Goal: Task Accomplishment & Management: Use online tool/utility

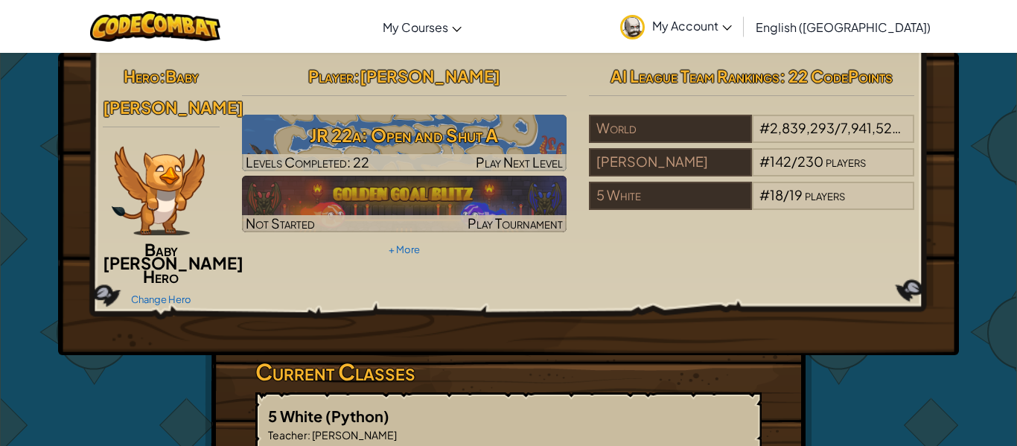
click at [154, 287] on div "Change Hero" at bounding box center [161, 299] width 117 height 24
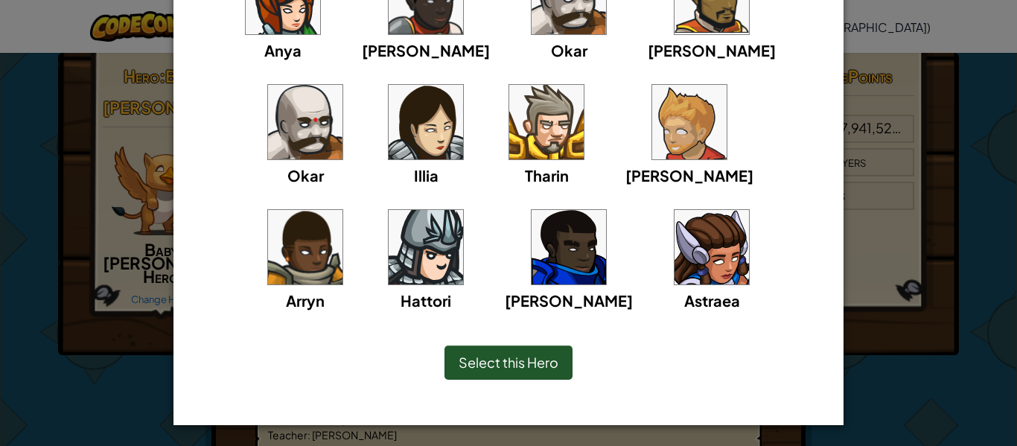
scroll to position [196, 0]
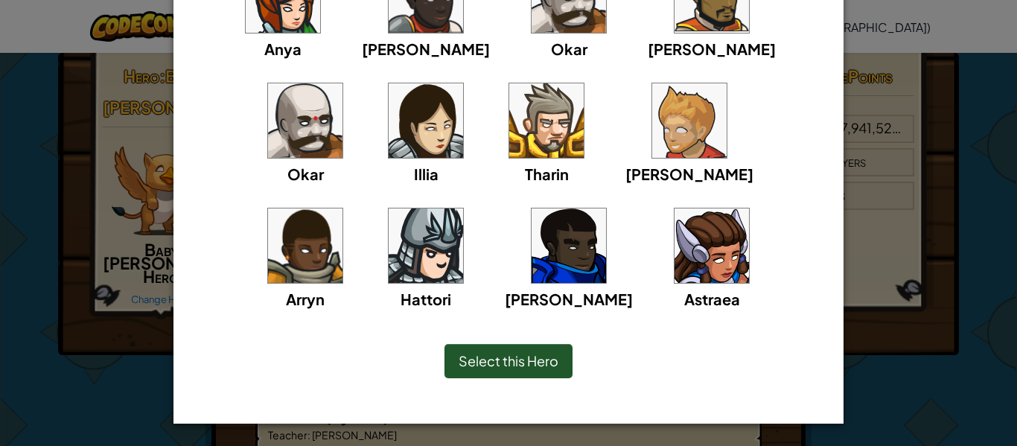
click at [517, 354] on span "Select this Hero" at bounding box center [508, 360] width 100 height 17
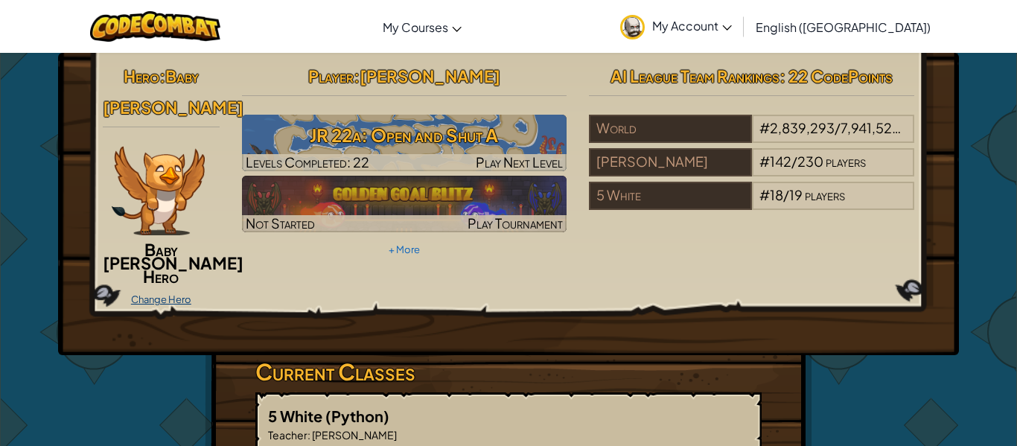
click at [141, 293] on link "Change Hero" at bounding box center [161, 299] width 60 height 12
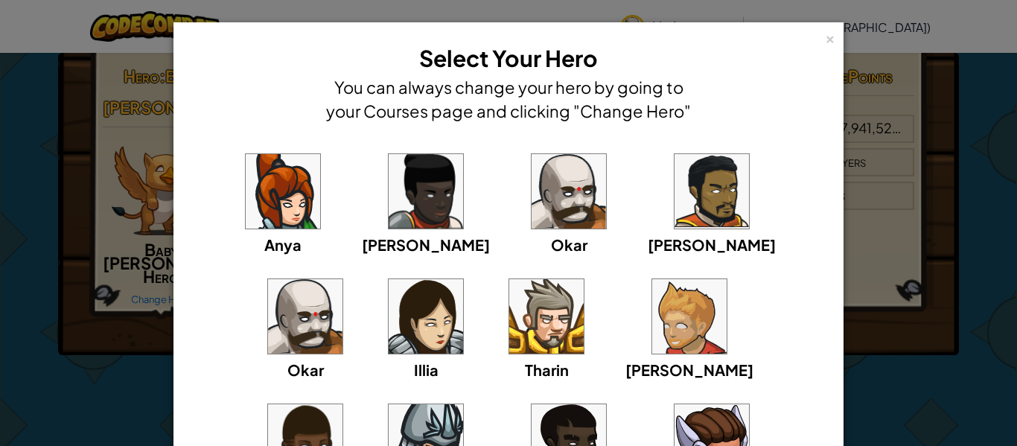
click at [896, 158] on div "× Select Your Hero You can always change your hero by going to your Courses pag…" at bounding box center [508, 223] width 1017 height 446
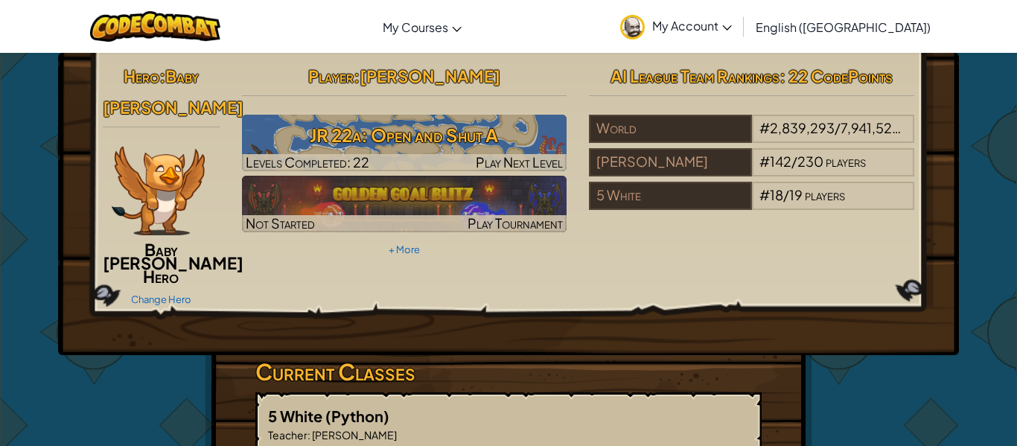
click at [135, 195] on img at bounding box center [158, 190] width 93 height 89
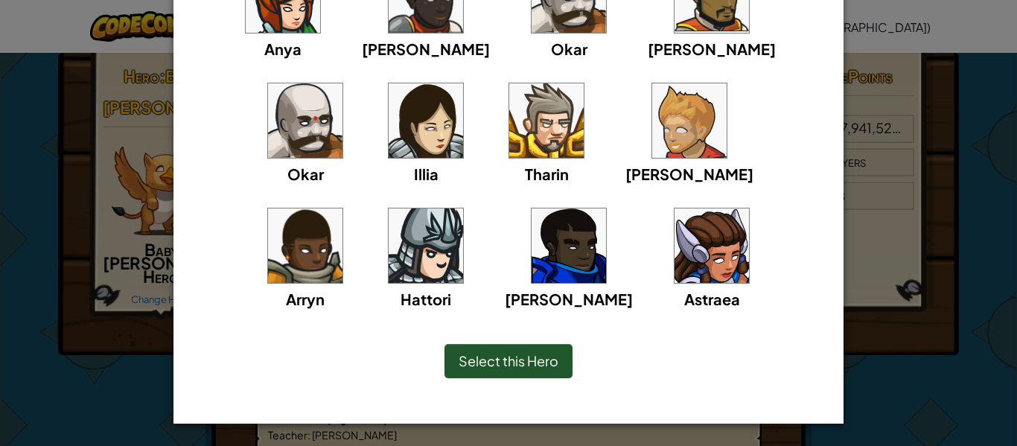
click at [463, 208] on img at bounding box center [425, 245] width 74 height 74
click at [854, 119] on div "× Select Your Hero You can always change your hero by going to your Courses pag…" at bounding box center [508, 223] width 1017 height 446
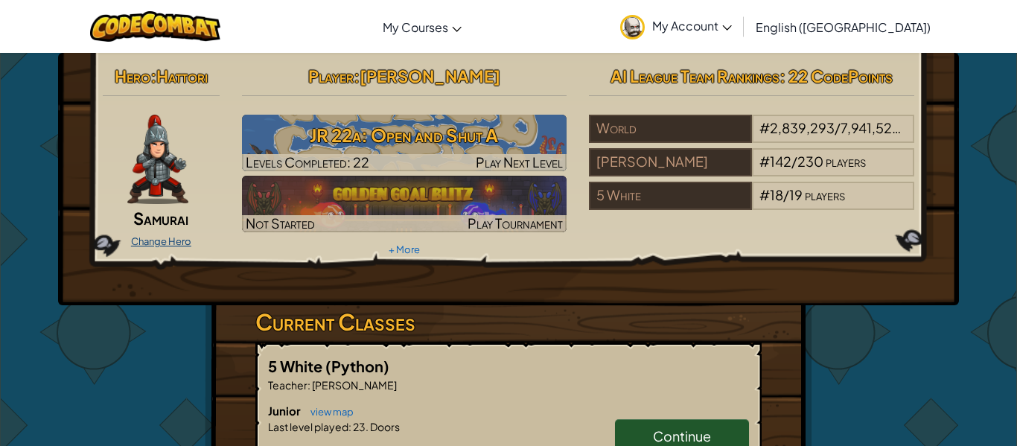
click at [172, 239] on link "Change Hero" at bounding box center [161, 241] width 60 height 12
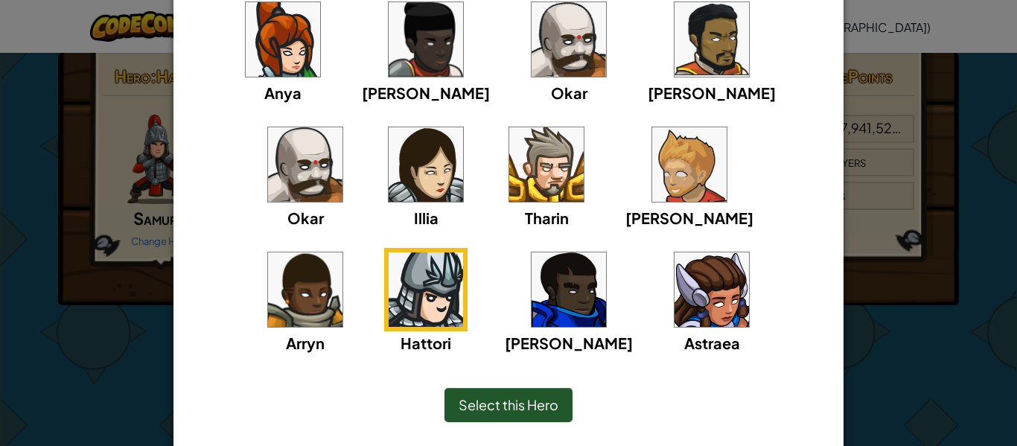
scroll to position [153, 0]
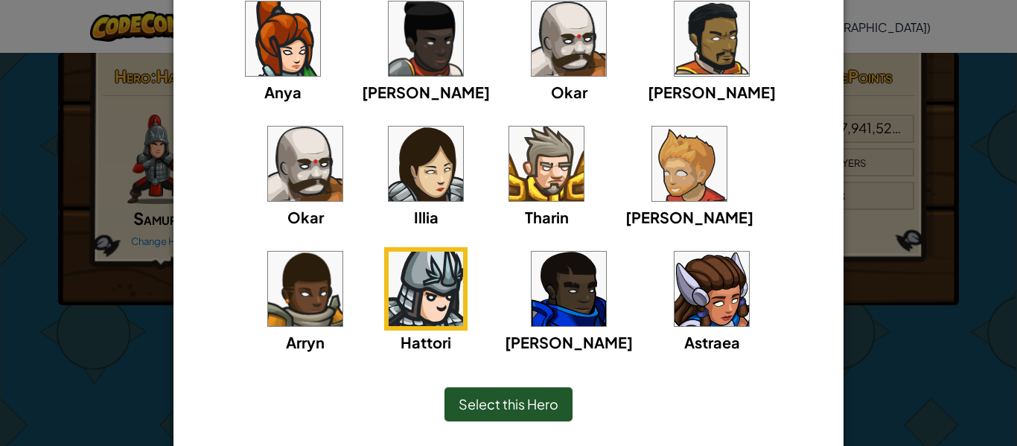
click at [527, 76] on div "Okar" at bounding box center [568, 50] width 83 height 106
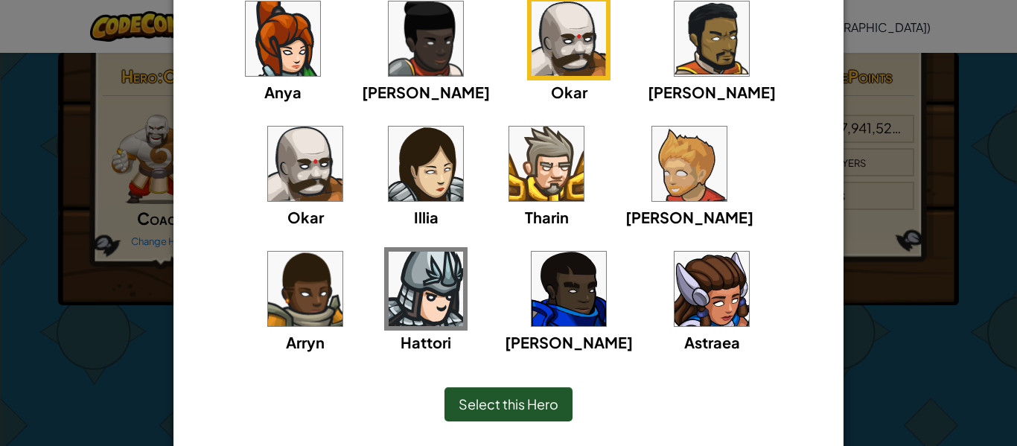
drag, startPoint x: 854, startPoint y: 197, endPoint x: 843, endPoint y: 199, distance: 11.3
click at [848, 197] on div "× Select Your Hero You can always change your hero by going to your Courses pag…" at bounding box center [508, 223] width 1017 height 446
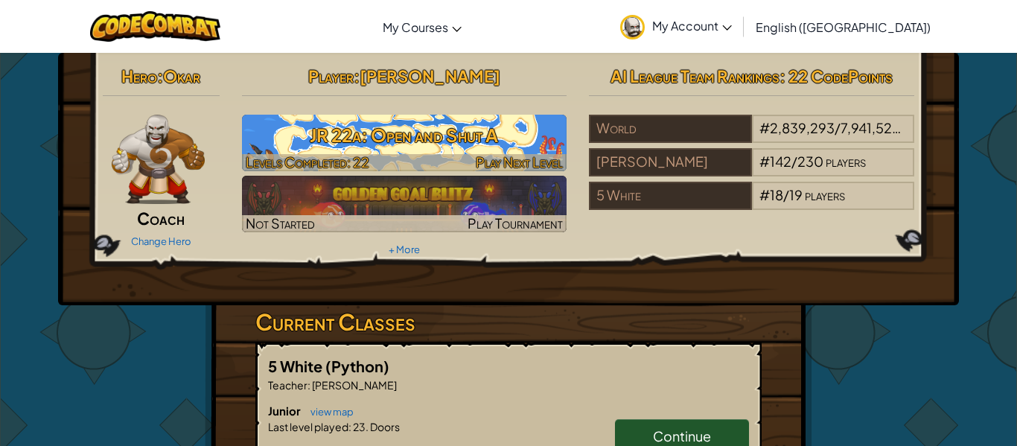
click at [489, 144] on h3 "JR 22a: Open and Shut A" at bounding box center [404, 134] width 325 height 33
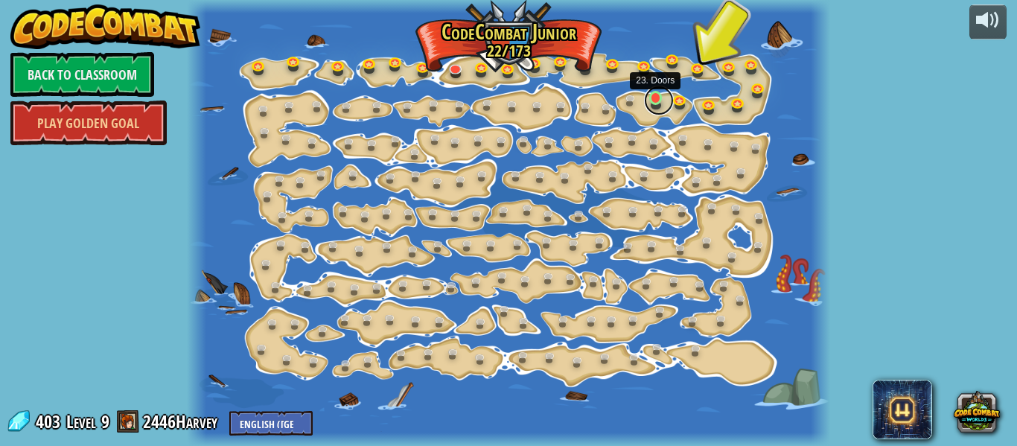
click at [661, 106] on link at bounding box center [659, 101] width 30 height 30
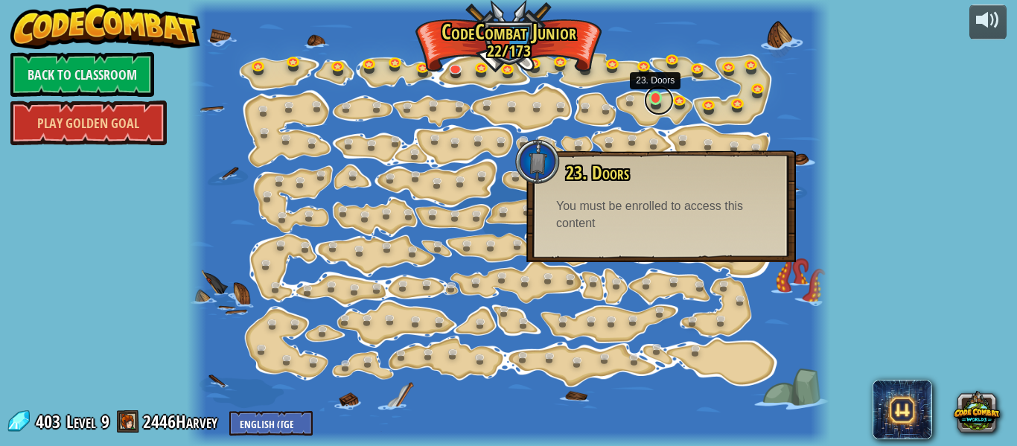
click at [656, 102] on link at bounding box center [659, 101] width 30 height 30
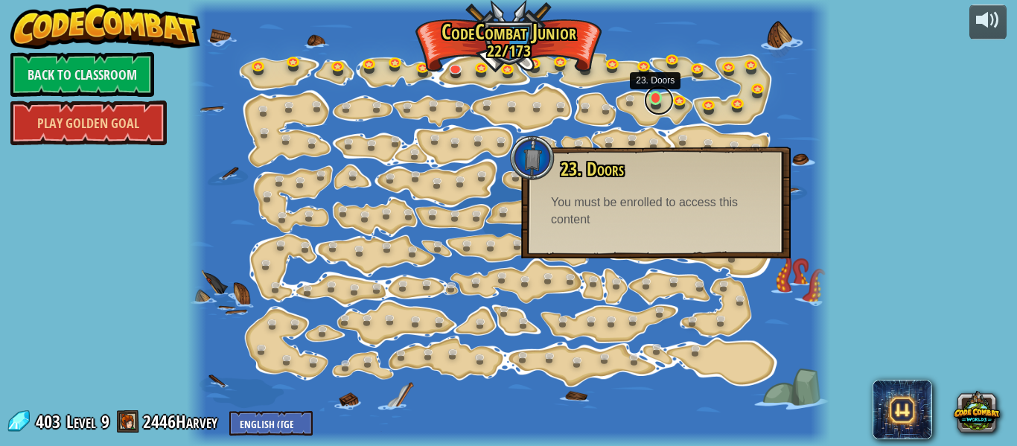
click at [656, 102] on link at bounding box center [659, 101] width 30 height 30
click at [606, 215] on div "You must be enrolled to access this content" at bounding box center [656, 211] width 210 height 34
click at [116, 135] on link "Play Golden Goal" at bounding box center [88, 122] width 156 height 45
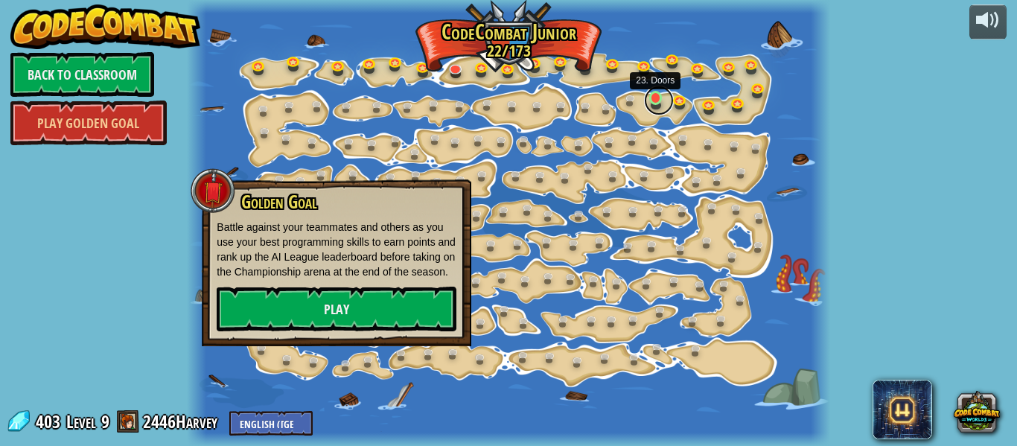
click at [656, 104] on link at bounding box center [659, 101] width 30 height 30
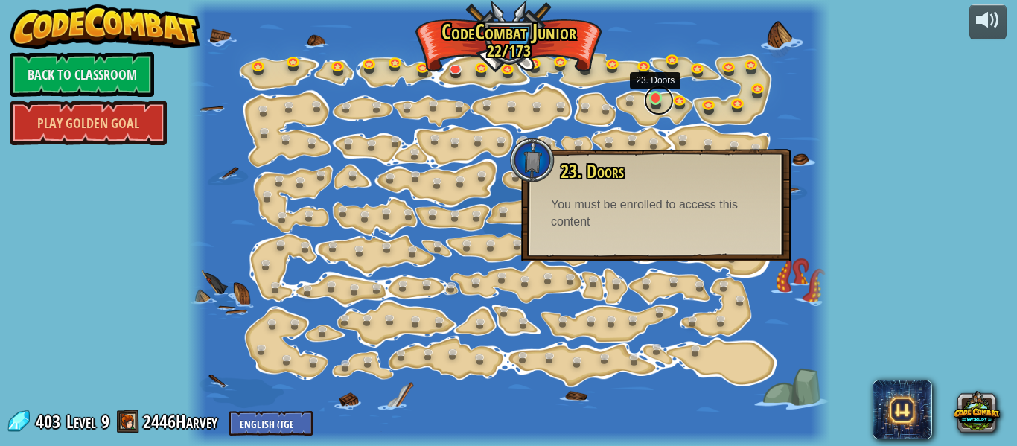
click at [656, 104] on link at bounding box center [659, 101] width 30 height 30
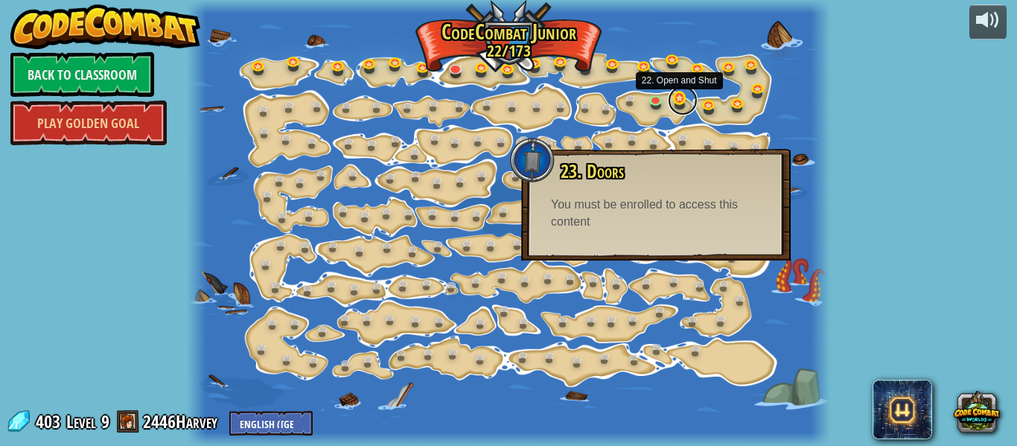
click at [671, 103] on link at bounding box center [683, 101] width 30 height 30
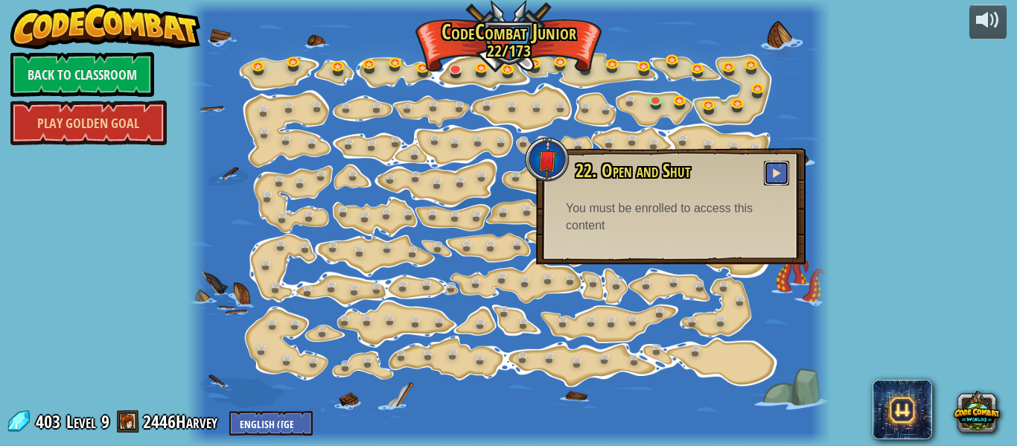
click at [781, 179] on button at bounding box center [776, 173] width 25 height 25
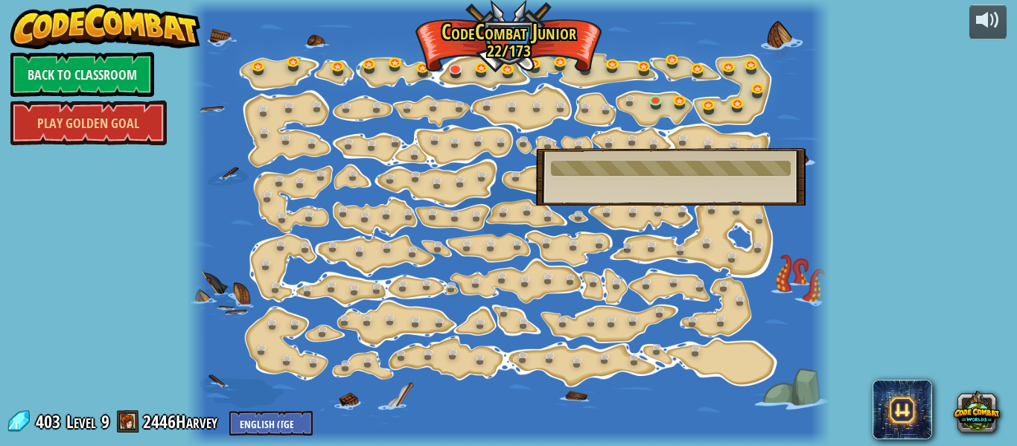
click at [740, 189] on div "22. Open and Shut Crates. You know what to do. You must be enrolled to access t…" at bounding box center [670, 176] width 269 height 57
click at [660, 100] on link at bounding box center [659, 101] width 30 height 30
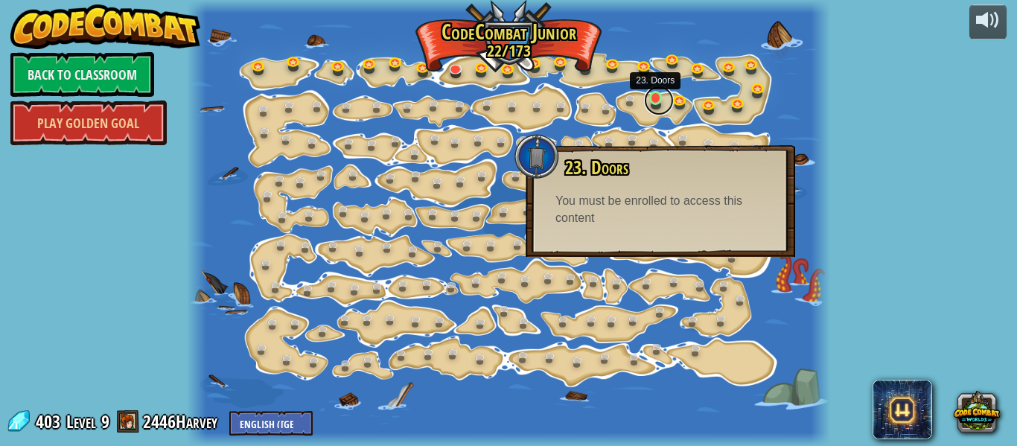
click at [658, 100] on link at bounding box center [659, 101] width 30 height 30
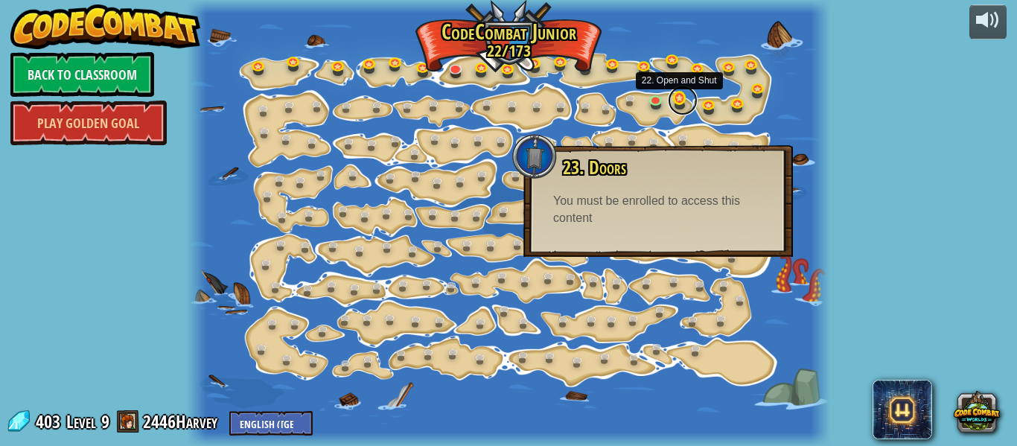
click at [677, 105] on link at bounding box center [683, 101] width 30 height 30
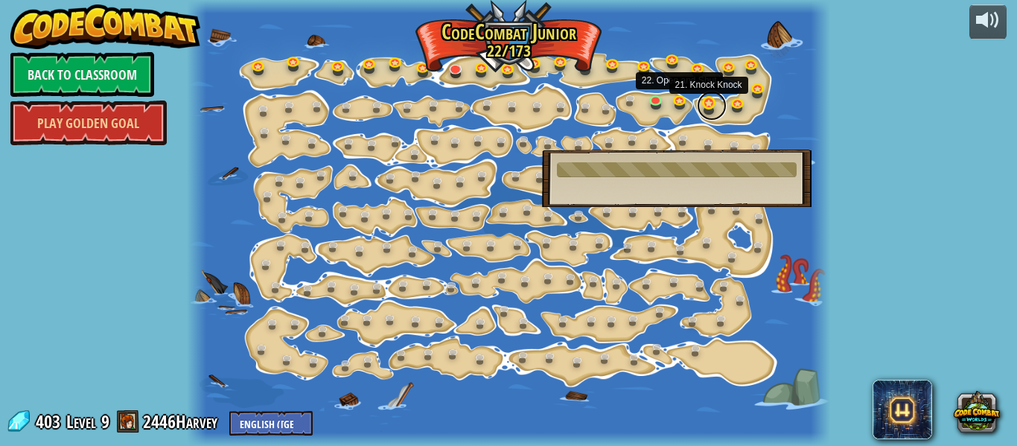
click at [710, 106] on link at bounding box center [712, 106] width 30 height 30
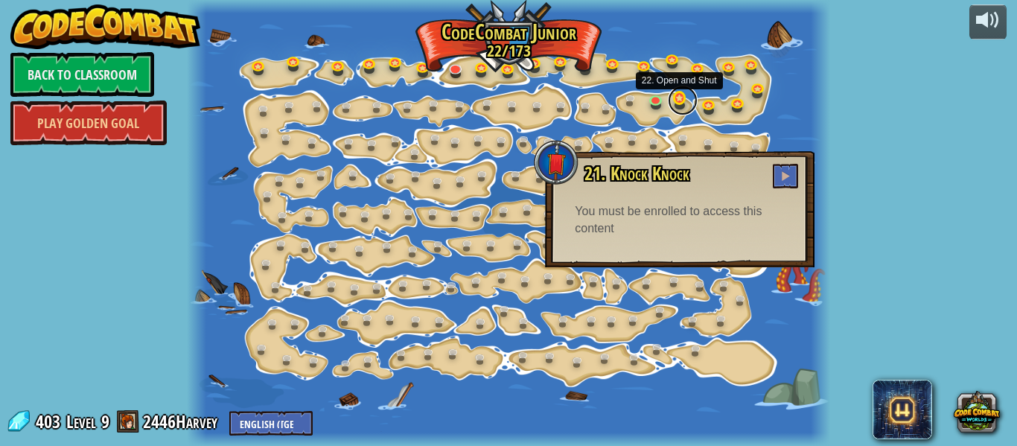
click at [674, 107] on link at bounding box center [683, 101] width 30 height 30
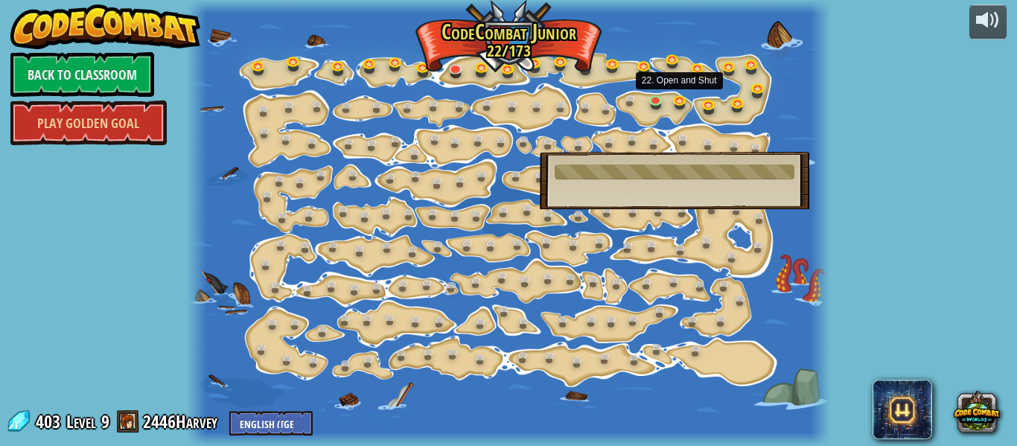
click at [710, 168] on div at bounding box center [674, 171] width 240 height 15
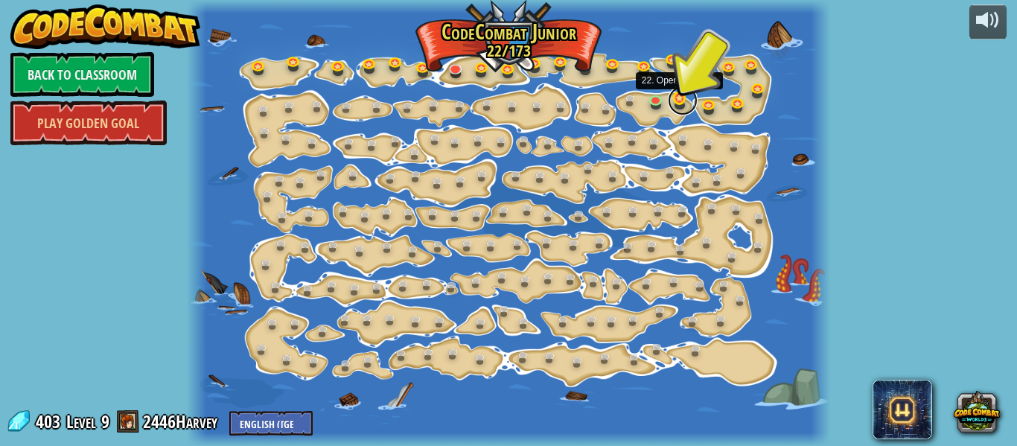
click at [676, 95] on link at bounding box center [683, 101] width 30 height 30
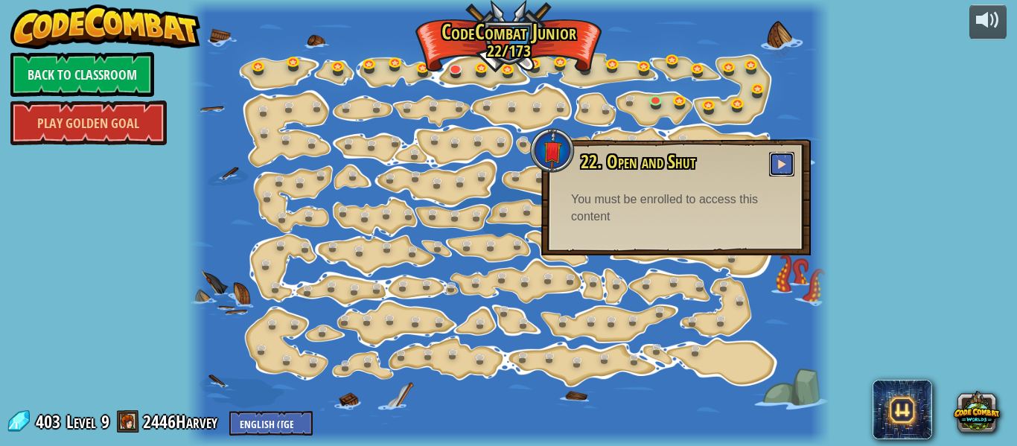
click at [777, 161] on span at bounding box center [781, 164] width 10 height 10
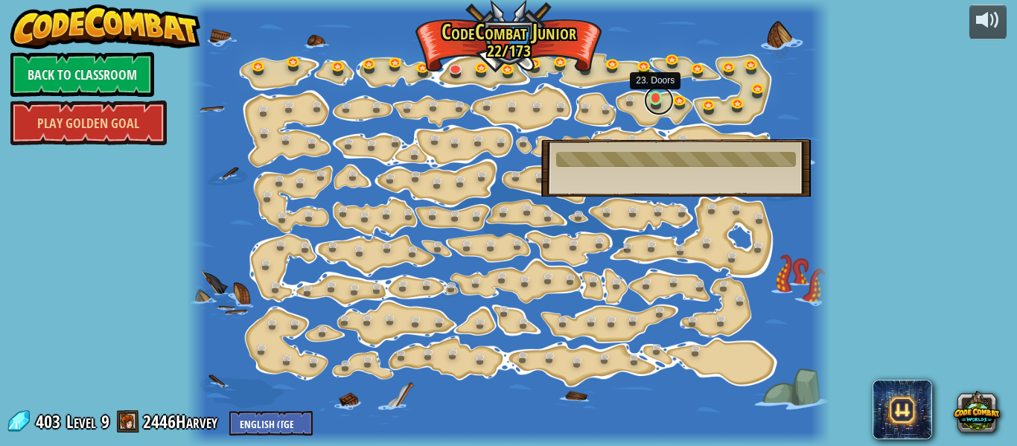
click at [662, 100] on link at bounding box center [659, 101] width 30 height 30
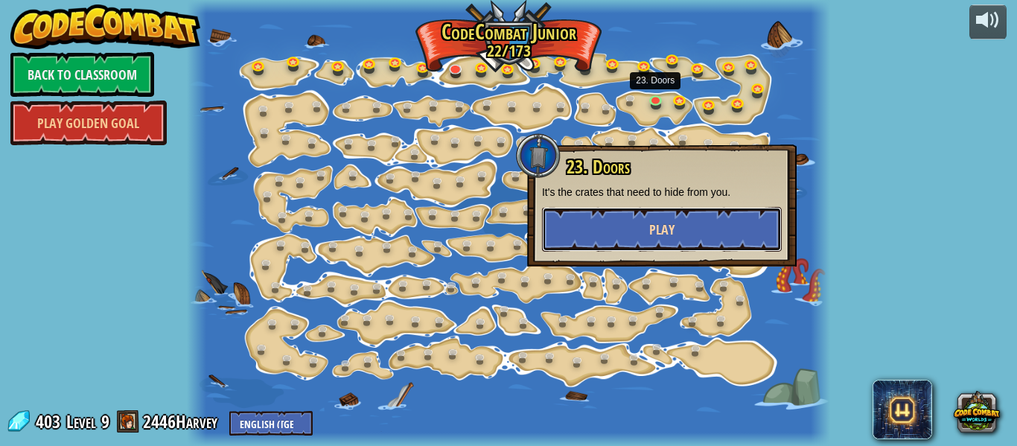
click at [709, 224] on button "Play" at bounding box center [662, 229] width 240 height 45
